Goal: Information Seeking & Learning: Find contact information

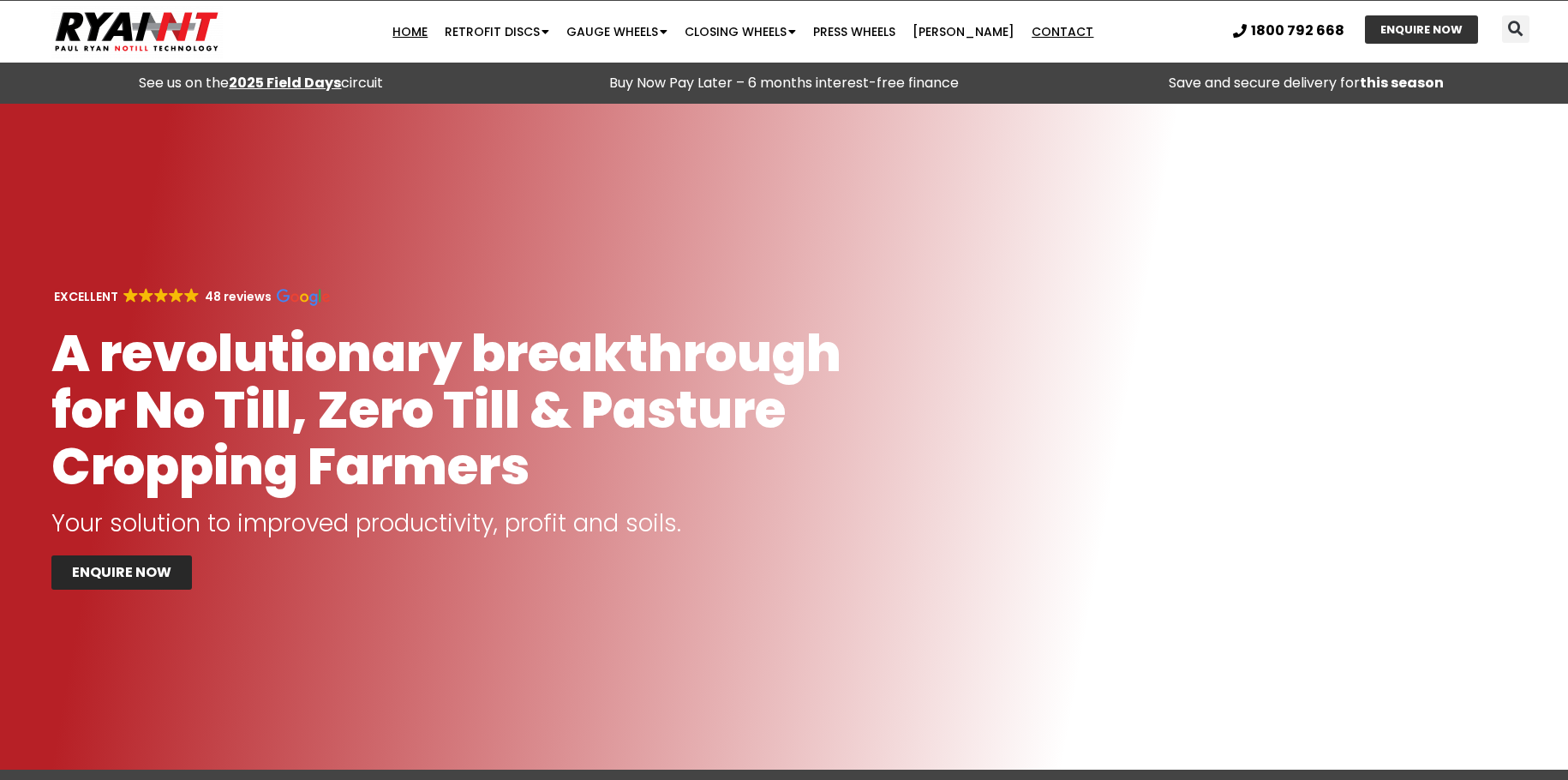
click at [1041, 31] on link "Contact" at bounding box center [1062, 32] width 79 height 35
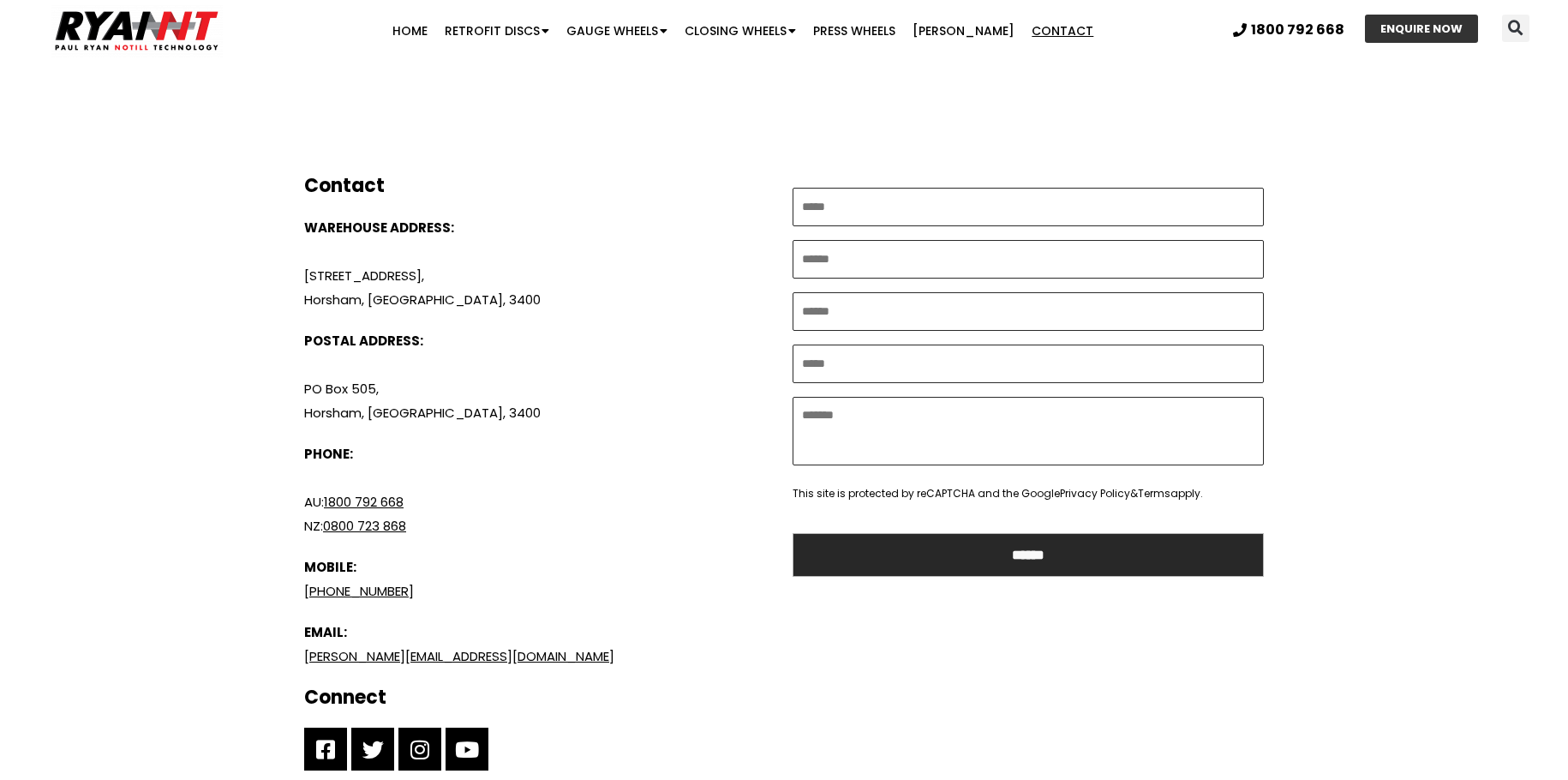
scroll to position [686, 0]
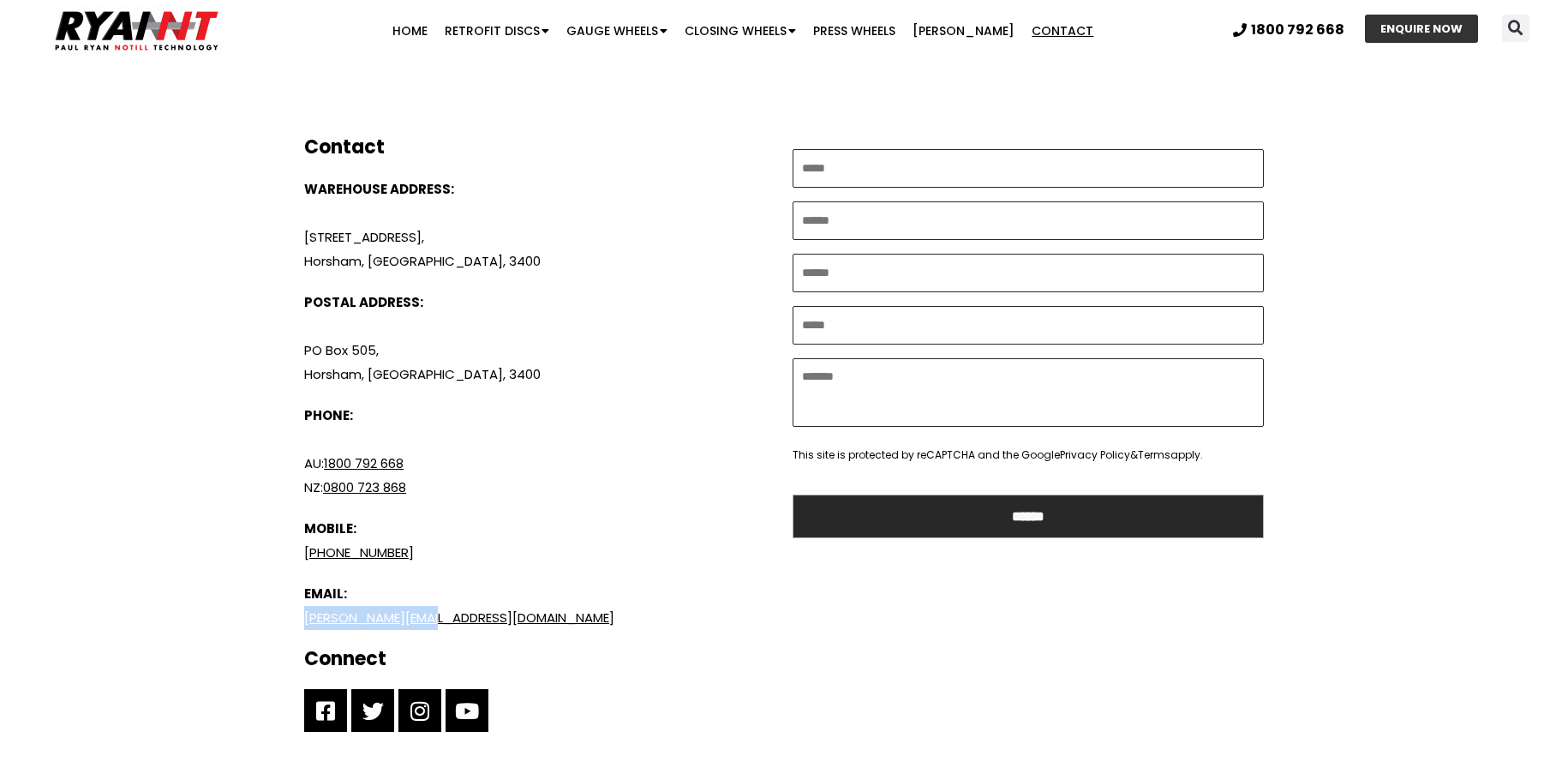
drag, startPoint x: 448, startPoint y: 620, endPoint x: 265, endPoint y: 625, distance: 183.1
click at [265, 625] on div "Contact Paul Ryan from Ryan NT Get in touch with Paul to discuss your requireme…" at bounding box center [784, 104] width 1062 height 1374
copy link "[PERSON_NAME][EMAIL_ADDRESS][DOMAIN_NAME]"
click at [157, 203] on div "Contact Paul Ryan from Ryan NT Get in touch with Paul to discuss your requireme…" at bounding box center [784, 104] width 1568 height 1374
drag, startPoint x: 436, startPoint y: 264, endPoint x: 296, endPoint y: 238, distance: 142.4
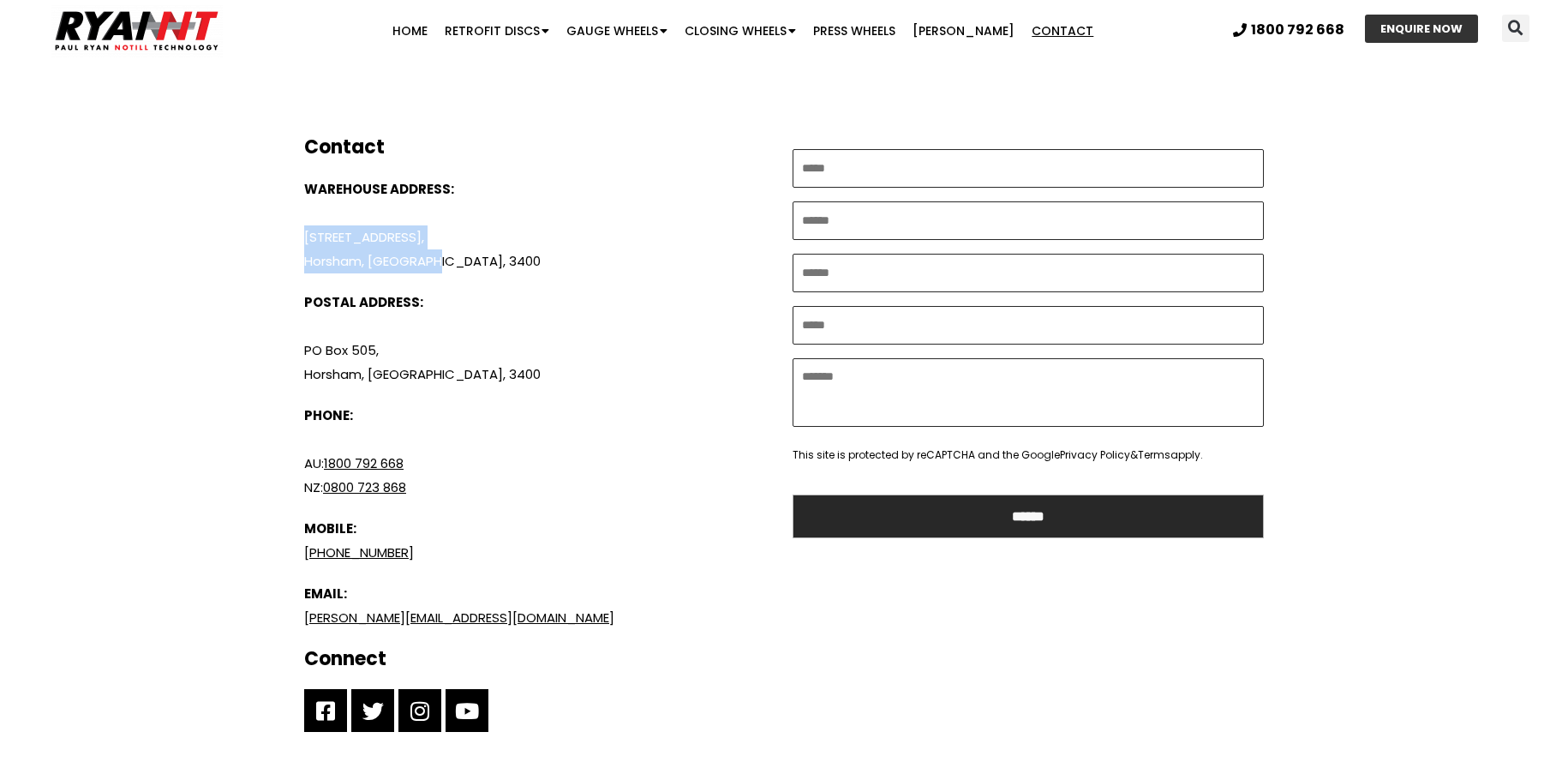
click at [296, 238] on div "Contact WAREHOUSE ADDRESS: 134 Golf Course Road, Horsham, VIC, 3400 POSTAL ADDR…" at bounding box center [540, 434] width 489 height 614
copy p "134 Golf Course Road, Horsham, VIC, 3400"
click at [203, 283] on div "Contact Paul Ryan from Ryan NT Get in touch with Paul to discuss your requireme…" at bounding box center [784, 104] width 1568 height 1374
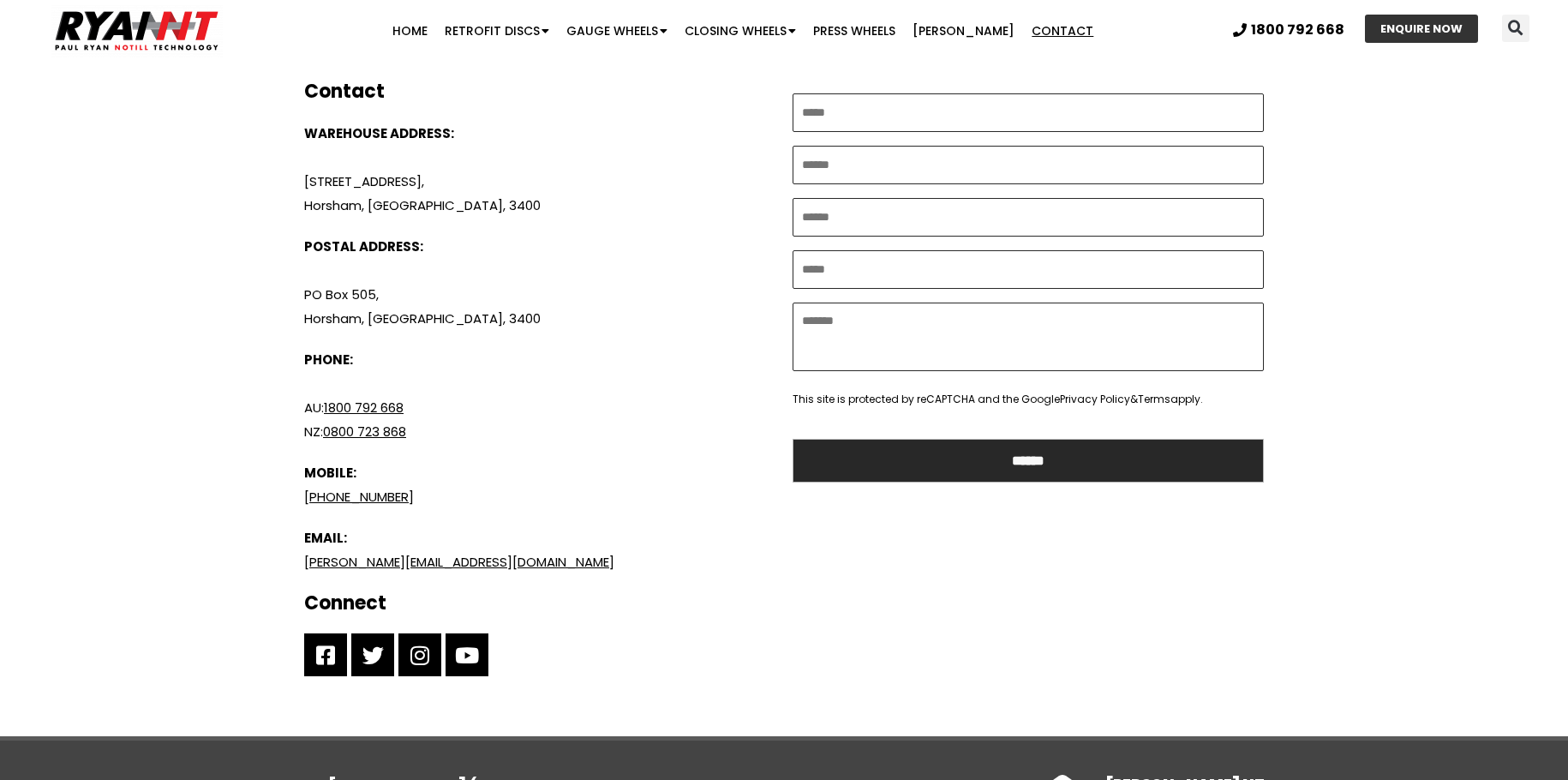
scroll to position [772, 0]
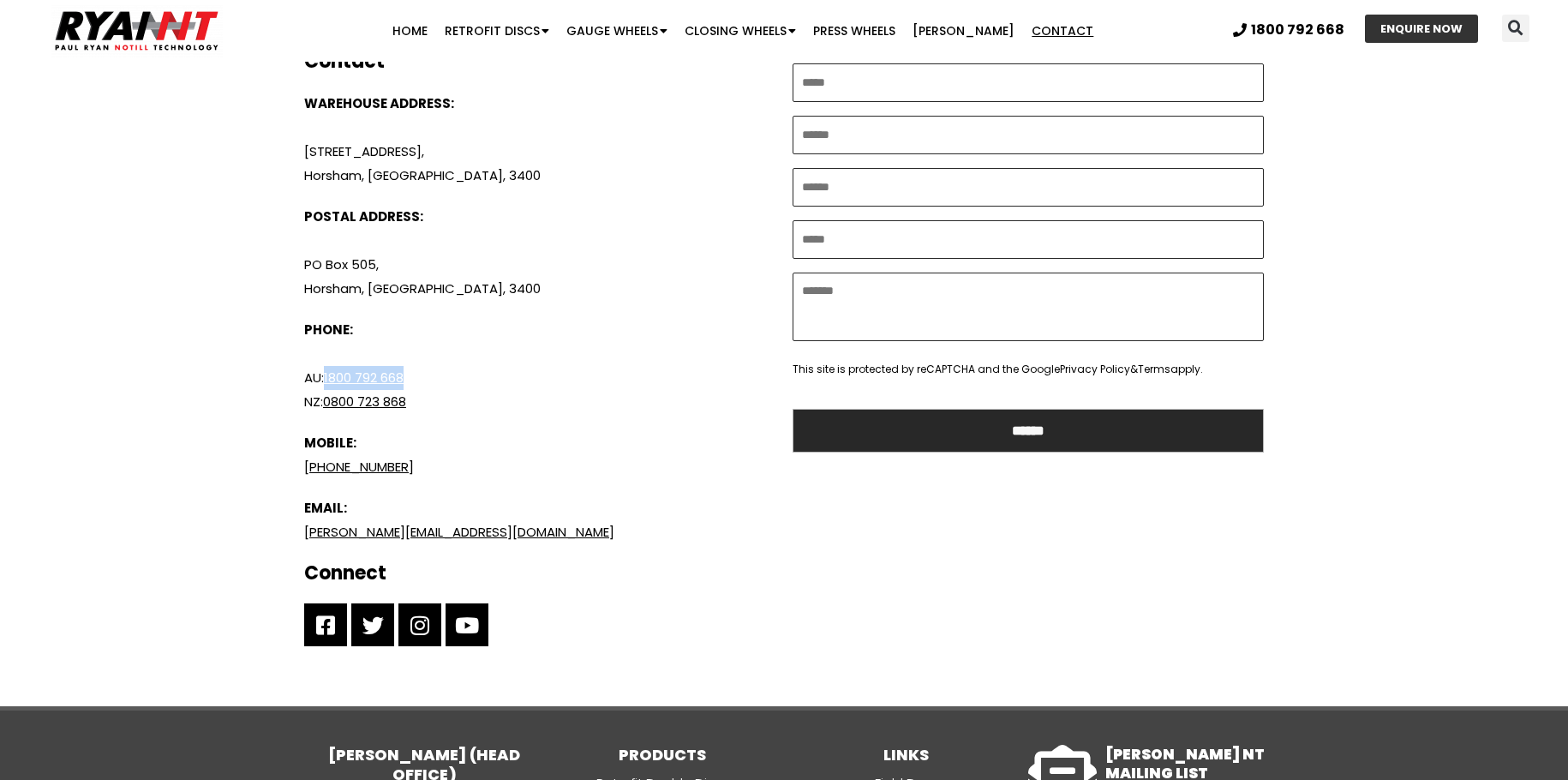
drag, startPoint x: 414, startPoint y: 380, endPoint x: 327, endPoint y: 378, distance: 87.0
click at [327, 378] on p "AU: 1800 792 668" at bounding box center [539, 378] width 471 height 24
copy link "1800 792 668"
click at [775, 469] on p "+61 417 354 617" at bounding box center [539, 467] width 471 height 24
